Goal: Task Accomplishment & Management: Manage account settings

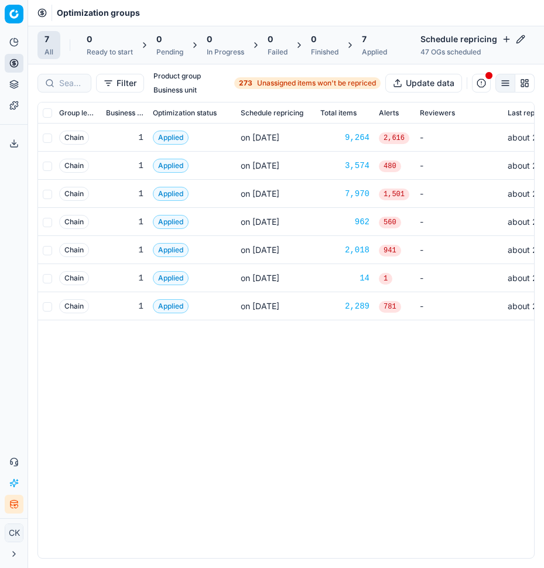
click at [335, 413] on div "DIY & Automotive Chain 1 Applied on [DATE] 9,264 2,616 - about 23 hours Homewar…" at bounding box center [286, 340] width 496 height 434
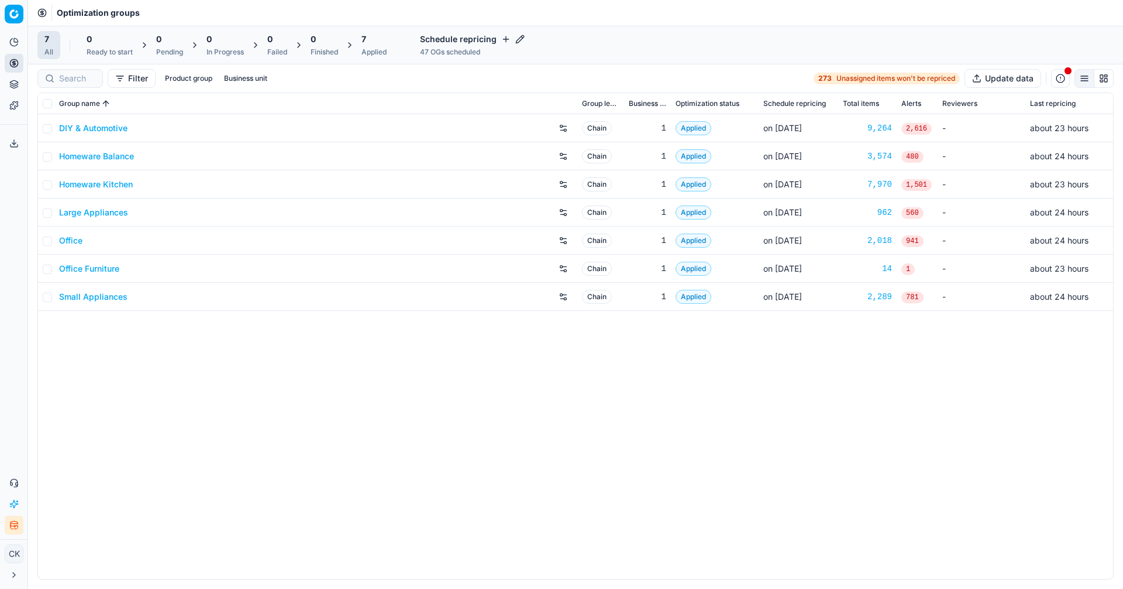
click at [669, 2] on div "Optimization groups" at bounding box center [575, 13] width 1095 height 26
click at [17, 41] on icon at bounding box center [13, 41] width 9 height 9
click at [81, 208] on link "Large Appliances" at bounding box center [93, 213] width 69 height 12
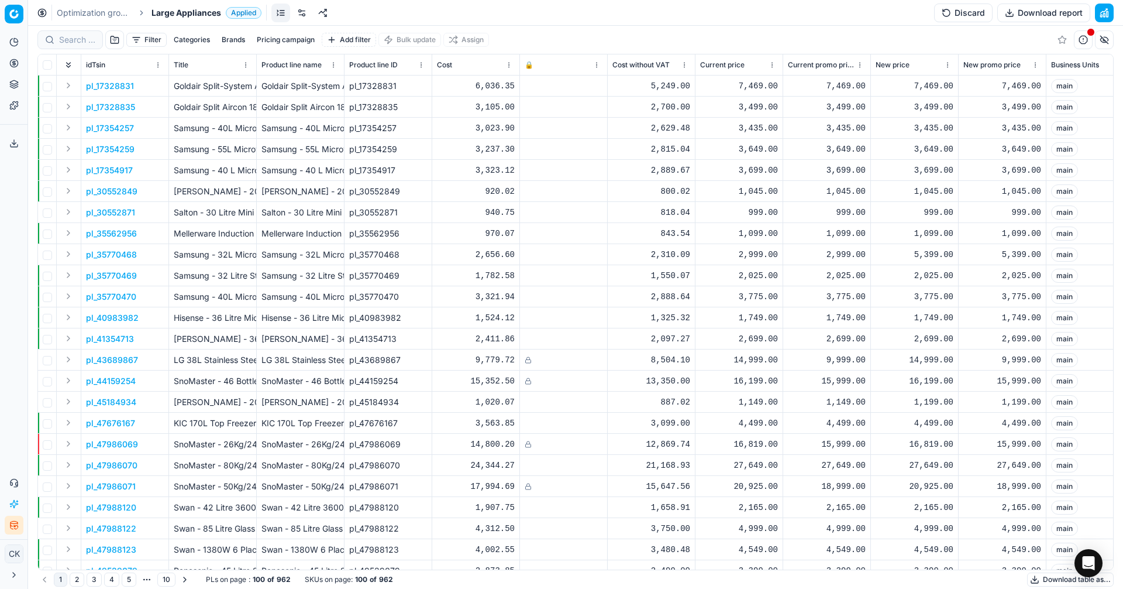
click at [301, 13] on link at bounding box center [302, 13] width 19 height 19
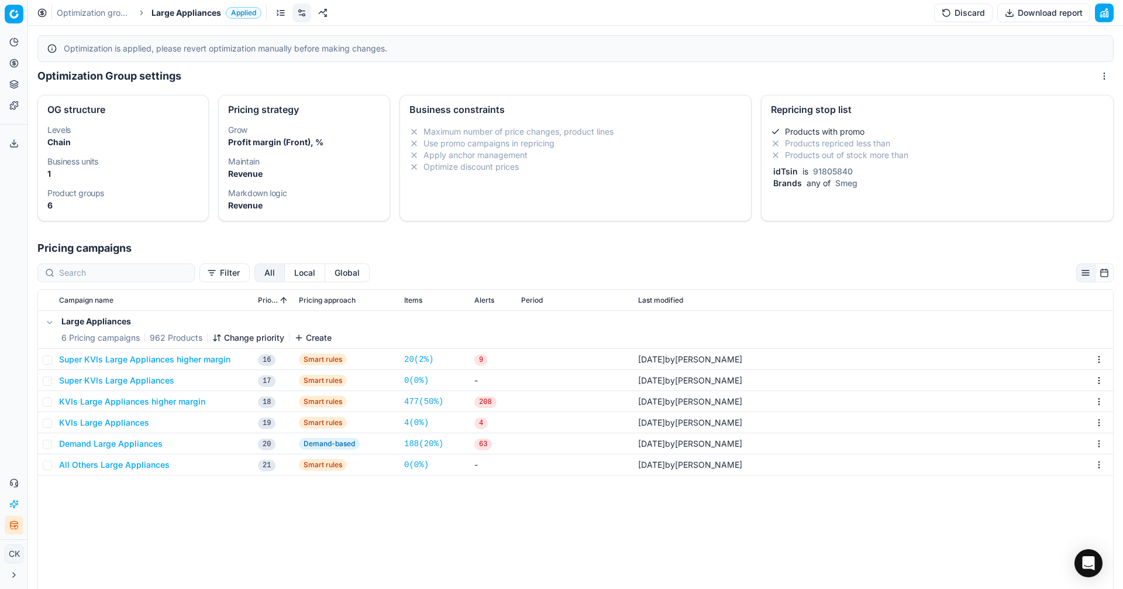
click at [160, 360] on button "Super KVIs Large Appliances higher margin" at bounding box center [144, 359] width 171 height 12
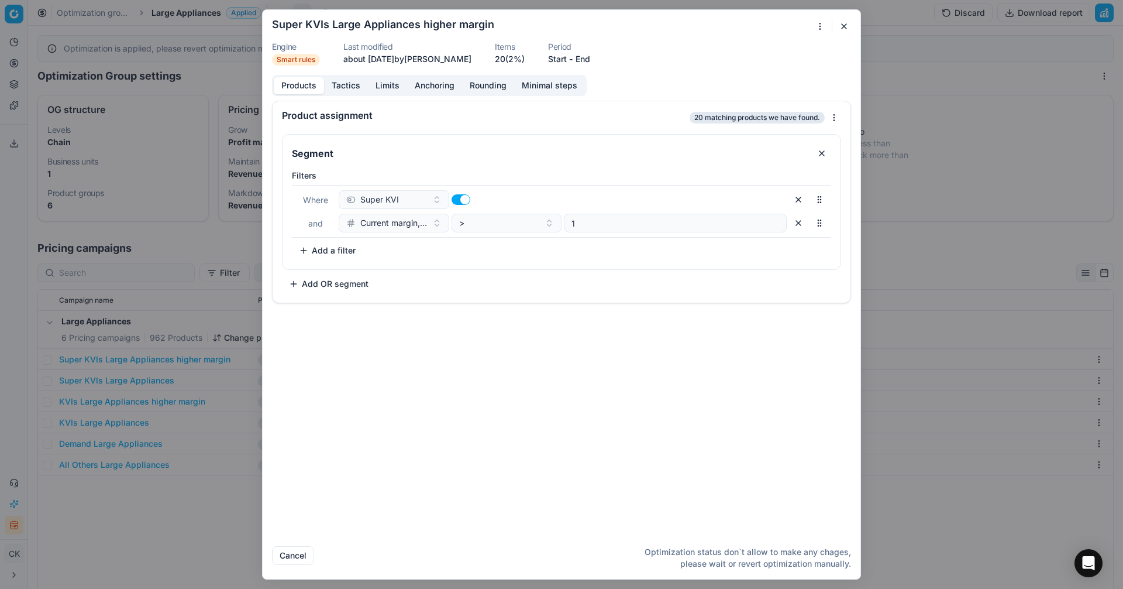
click at [801, 224] on button "button" at bounding box center [798, 223] width 19 height 19
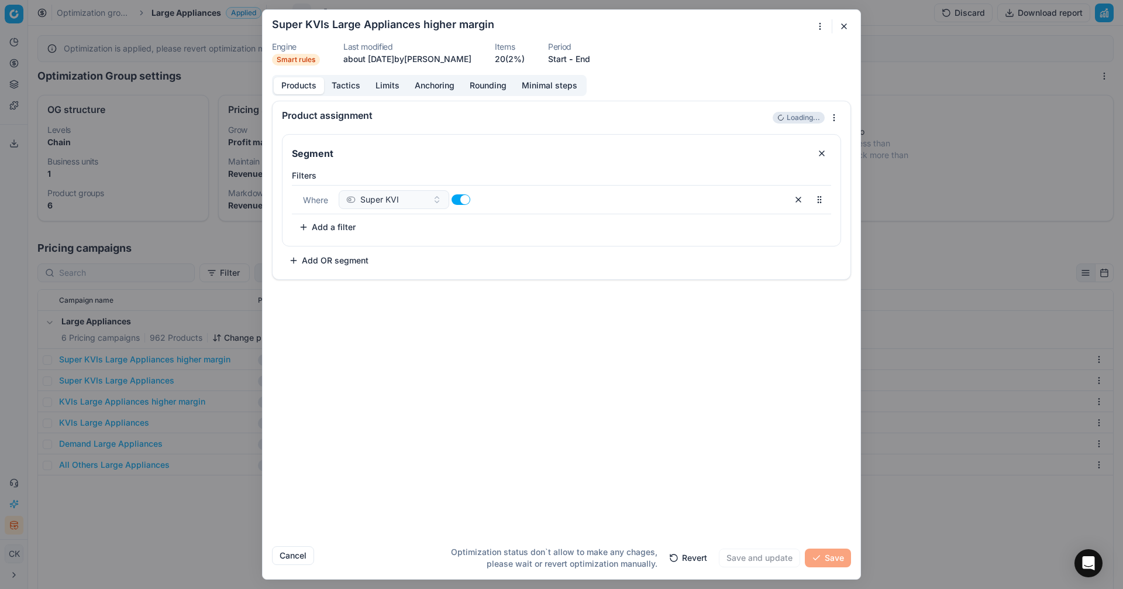
click at [351, 84] on button "Tactics" at bounding box center [346, 85] width 44 height 17
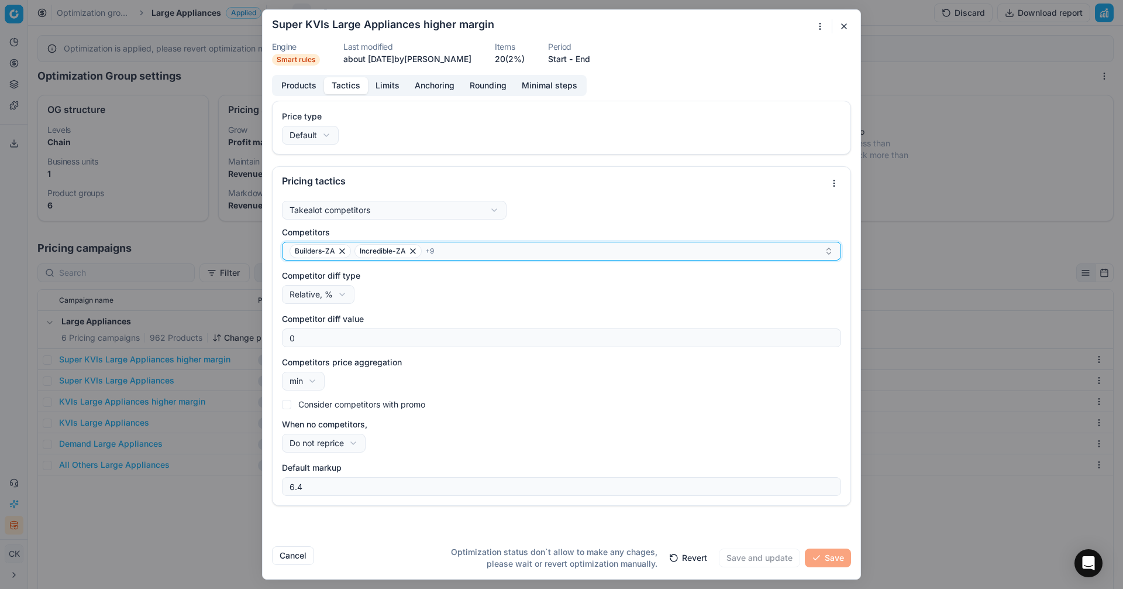
click at [460, 247] on div "Builders-ZA Incredible-ZA + 9" at bounding box center [557, 251] width 535 height 14
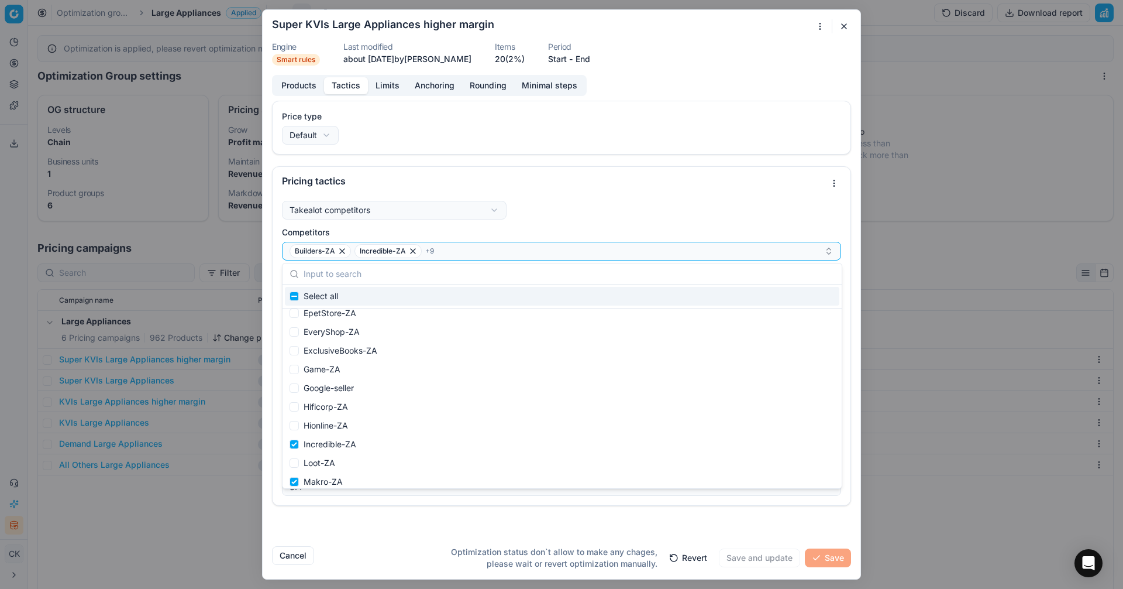
scroll to position [234, 0]
click at [429, 248] on span "+ 9" at bounding box center [429, 250] width 9 height 9
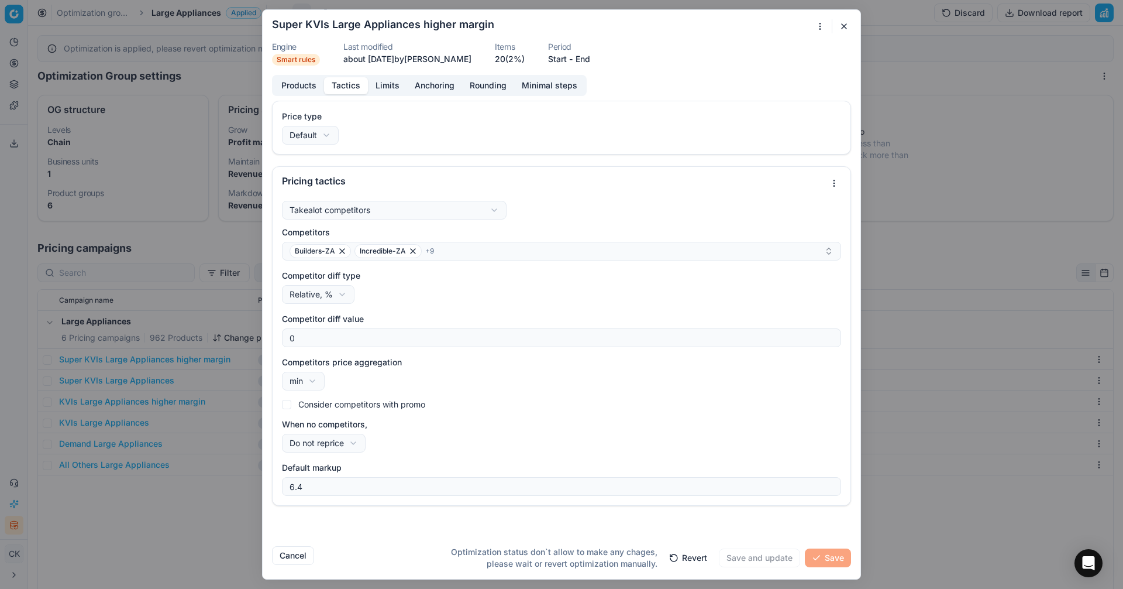
click at [443, 311] on div "Competitors Builders-ZA Incredible-ZA + 9 Competitor diff type Relative, % Rela…" at bounding box center [561, 360] width 559 height 269
click at [327, 290] on div "We are saving PC settings. Please wait, it should take a few minutes Super KVIs…" at bounding box center [561, 294] width 1123 height 589
click at [408, 303] on div "We are saving PC settings. Please wait, it should take a few minutes Super KVIs…" at bounding box center [561, 294] width 1123 height 589
click at [389, 84] on button "Limits" at bounding box center [387, 85] width 39 height 17
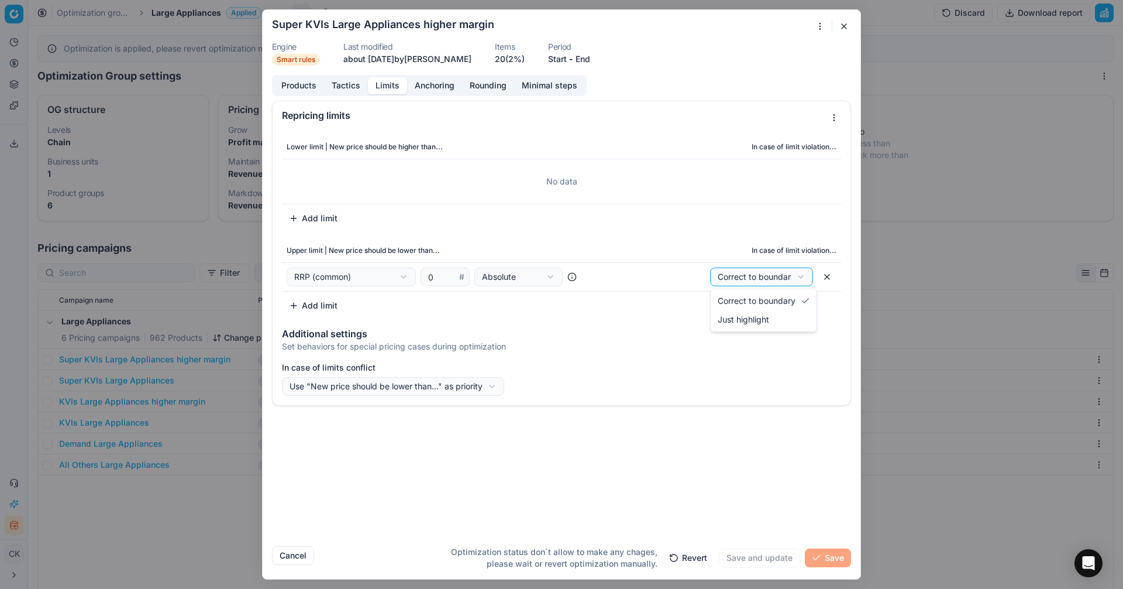
click at [754, 271] on div "We are saving PC settings. Please wait, it should take a few minutes Super KVIs…" at bounding box center [561, 294] width 1123 height 589
click at [539, 203] on td "No data" at bounding box center [561, 181] width 559 height 45
click at [447, 85] on button "Anchoring" at bounding box center [434, 85] width 55 height 17
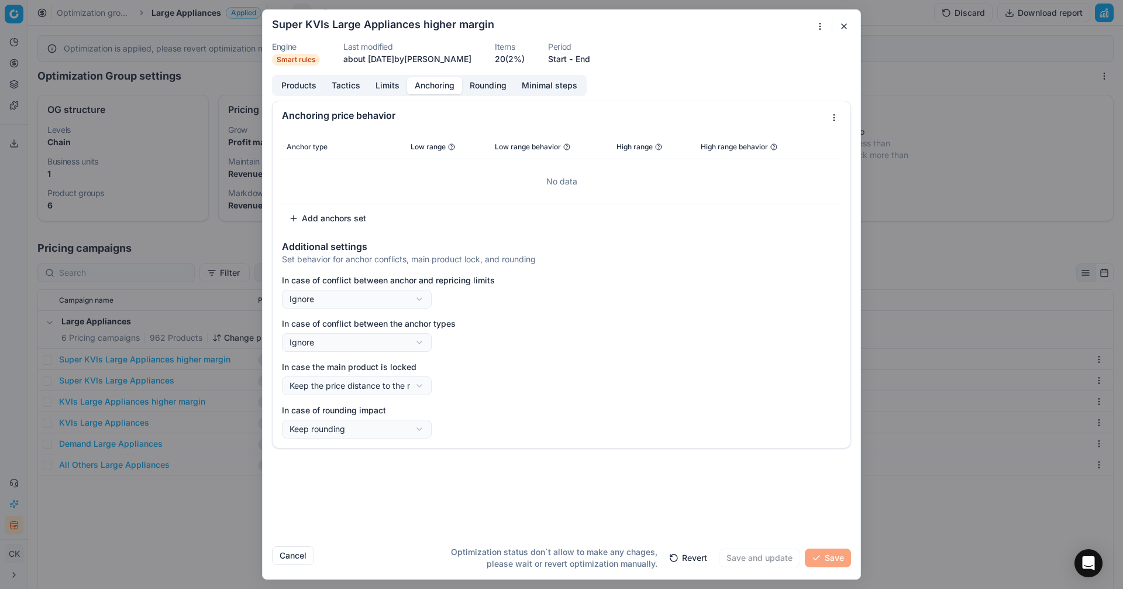
click at [472, 85] on button "Rounding" at bounding box center [488, 85] width 52 height 17
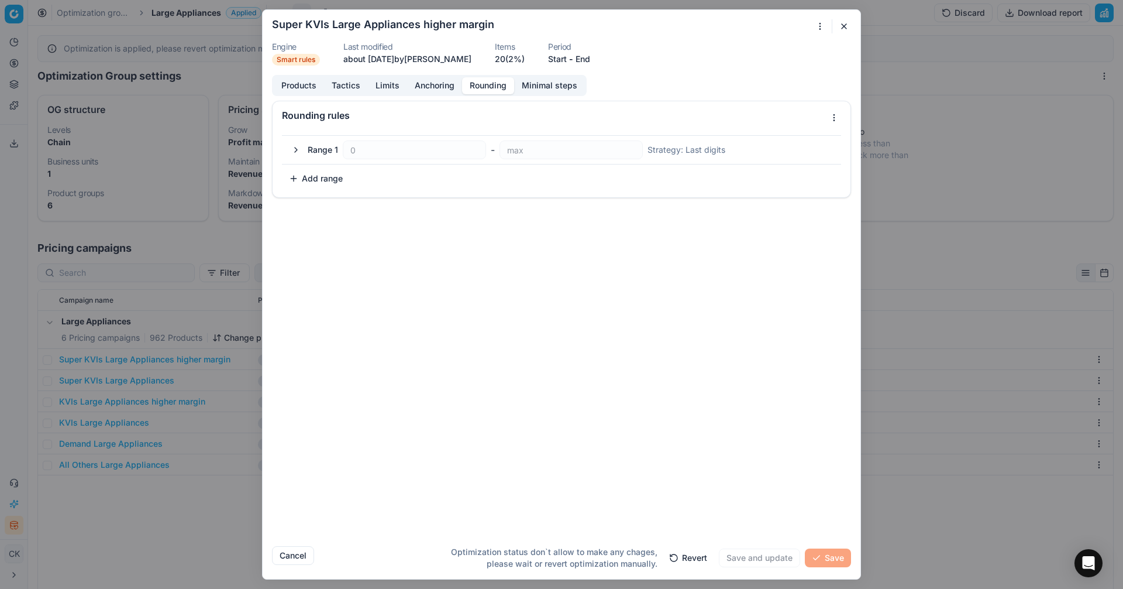
click at [296, 148] on button "button" at bounding box center [296, 150] width 14 height 14
click at [544, 88] on button "Minimal steps" at bounding box center [549, 85] width 71 height 17
click at [477, 84] on button "Rounding" at bounding box center [488, 85] width 52 height 17
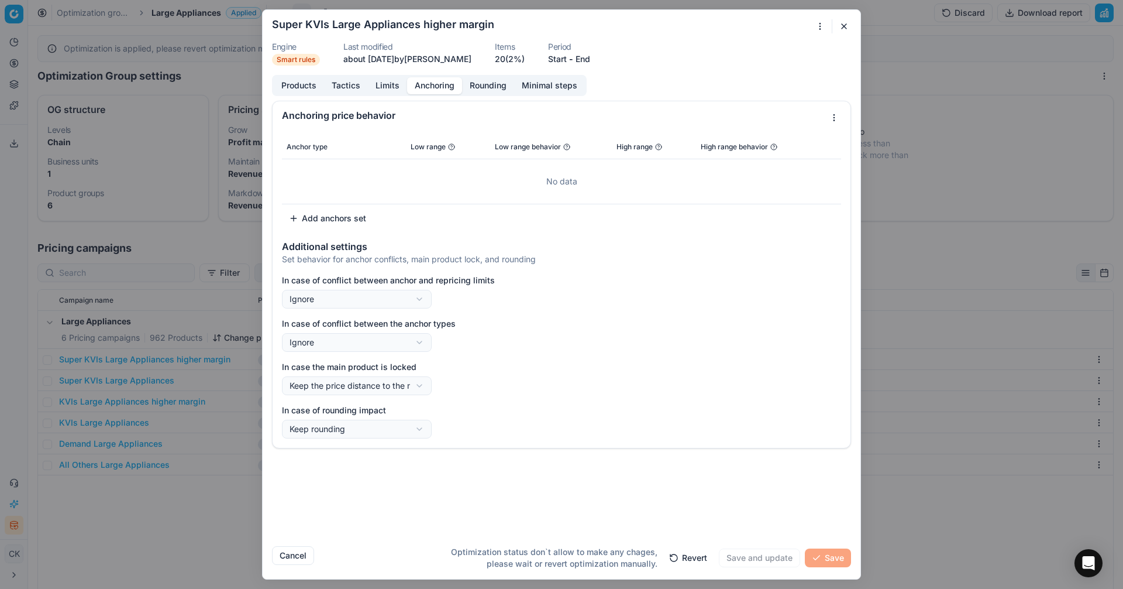
click at [417, 88] on button "Anchoring" at bounding box center [434, 85] width 55 height 17
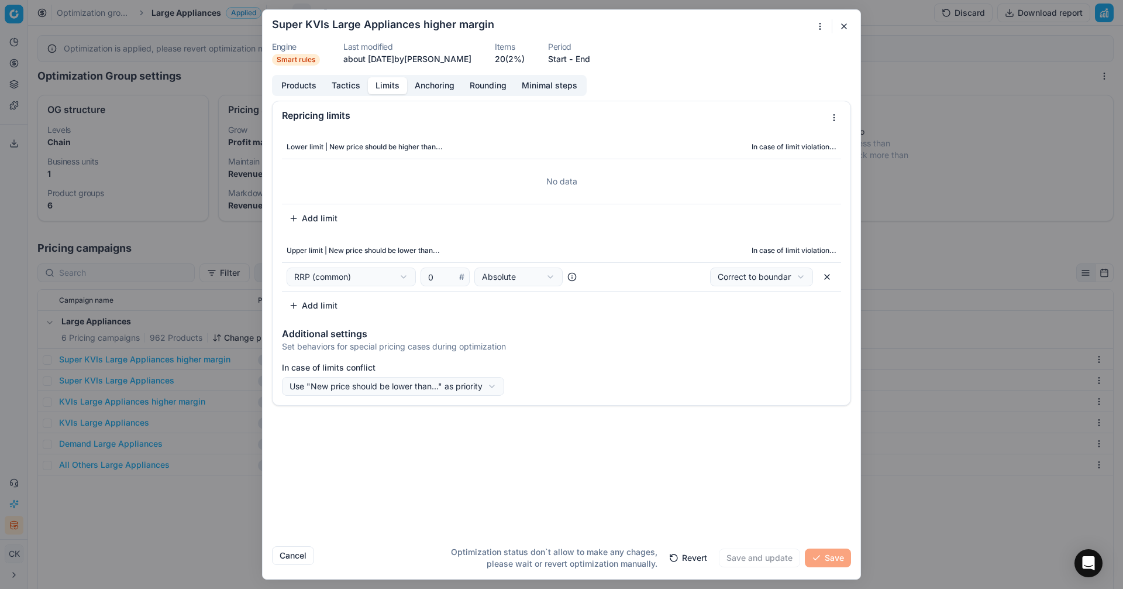
click at [381, 90] on button "Limits" at bounding box center [387, 85] width 39 height 17
click at [348, 90] on button "Tactics" at bounding box center [346, 85] width 44 height 17
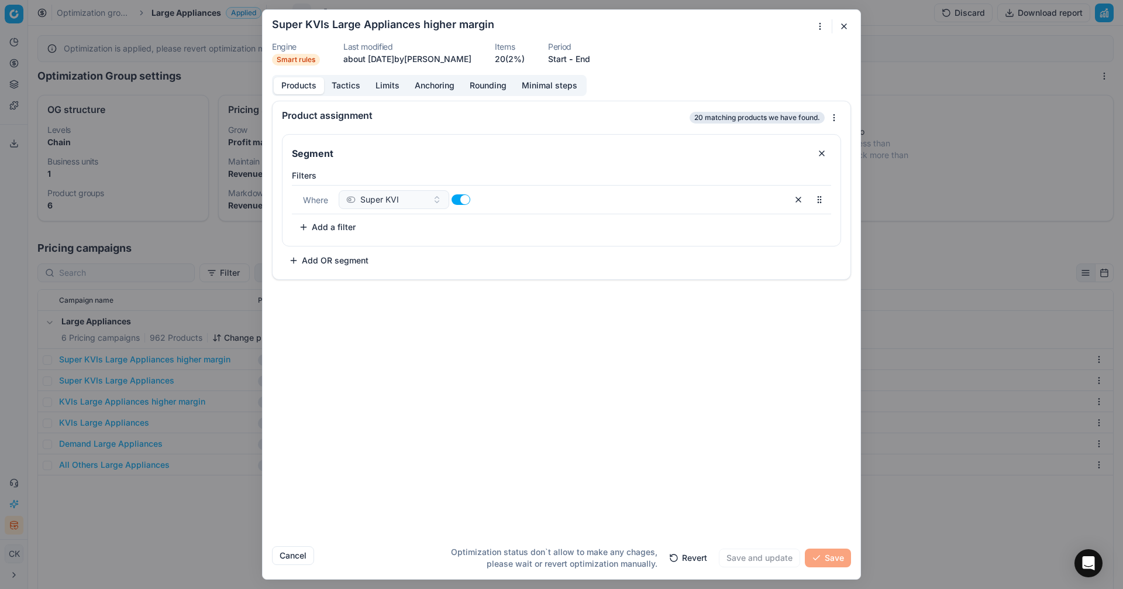
click at [301, 87] on button "Products" at bounding box center [299, 85] width 50 height 17
click at [346, 87] on button "Tactics" at bounding box center [346, 85] width 44 height 17
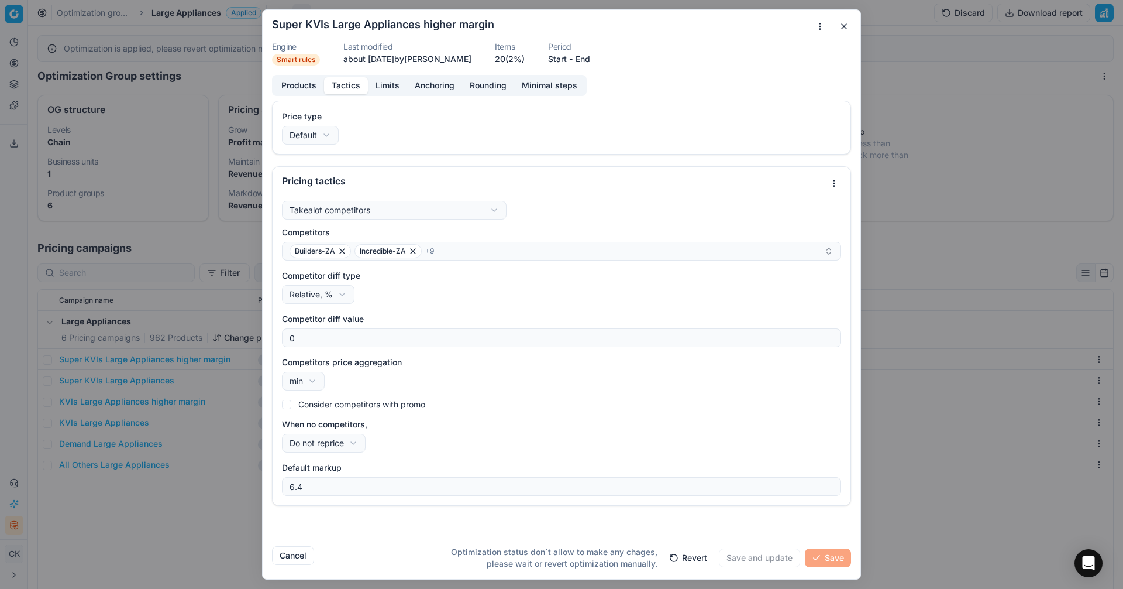
click at [292, 80] on button "Products" at bounding box center [299, 85] width 50 height 17
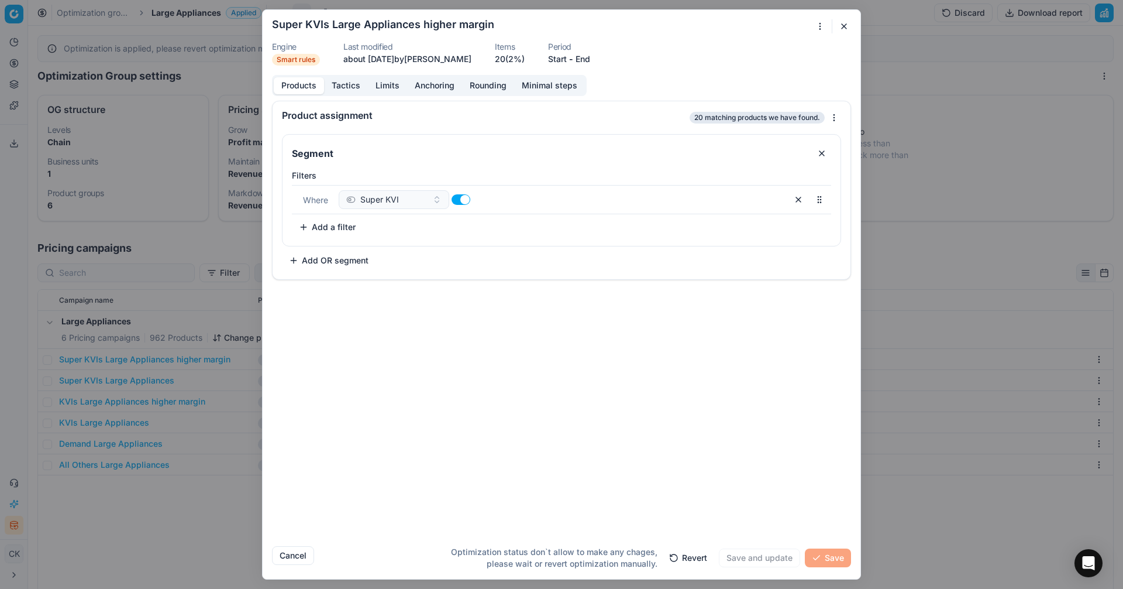
click at [689, 532] on button "Revert" at bounding box center [688, 557] width 52 height 19
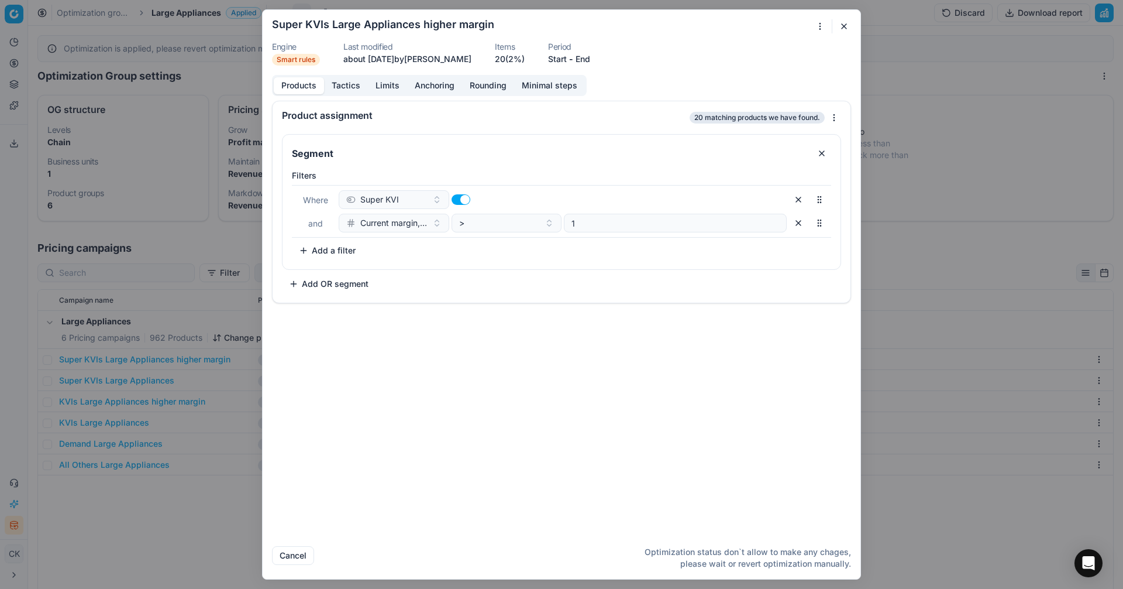
click at [848, 29] on button "button" at bounding box center [844, 26] width 14 height 14
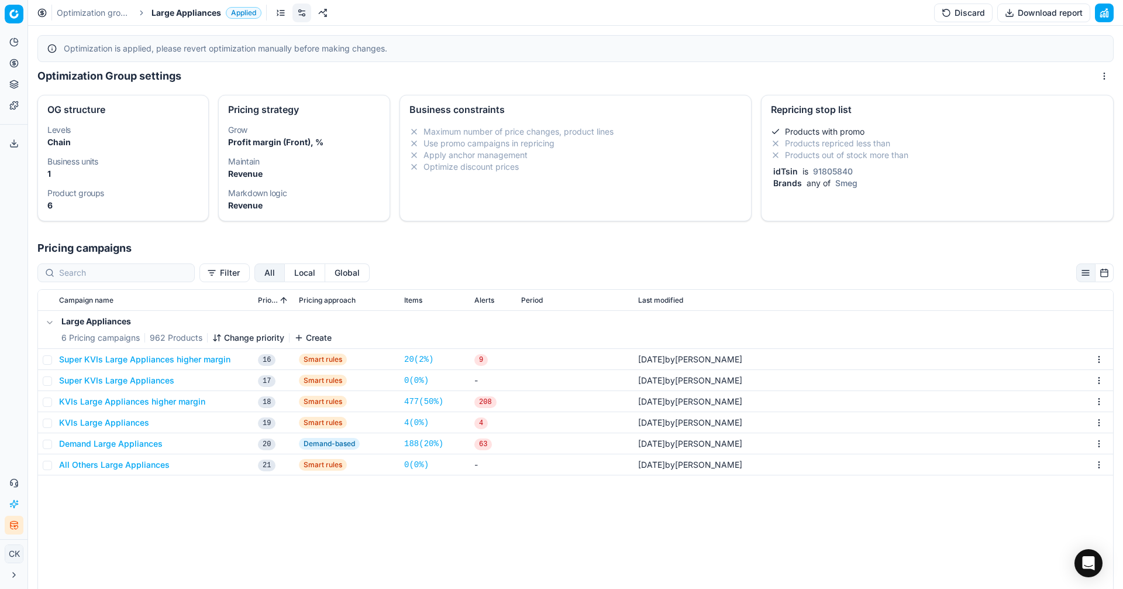
click at [229, 9] on span "Applied" at bounding box center [244, 13] width 36 height 12
